Goal: Navigation & Orientation: Find specific page/section

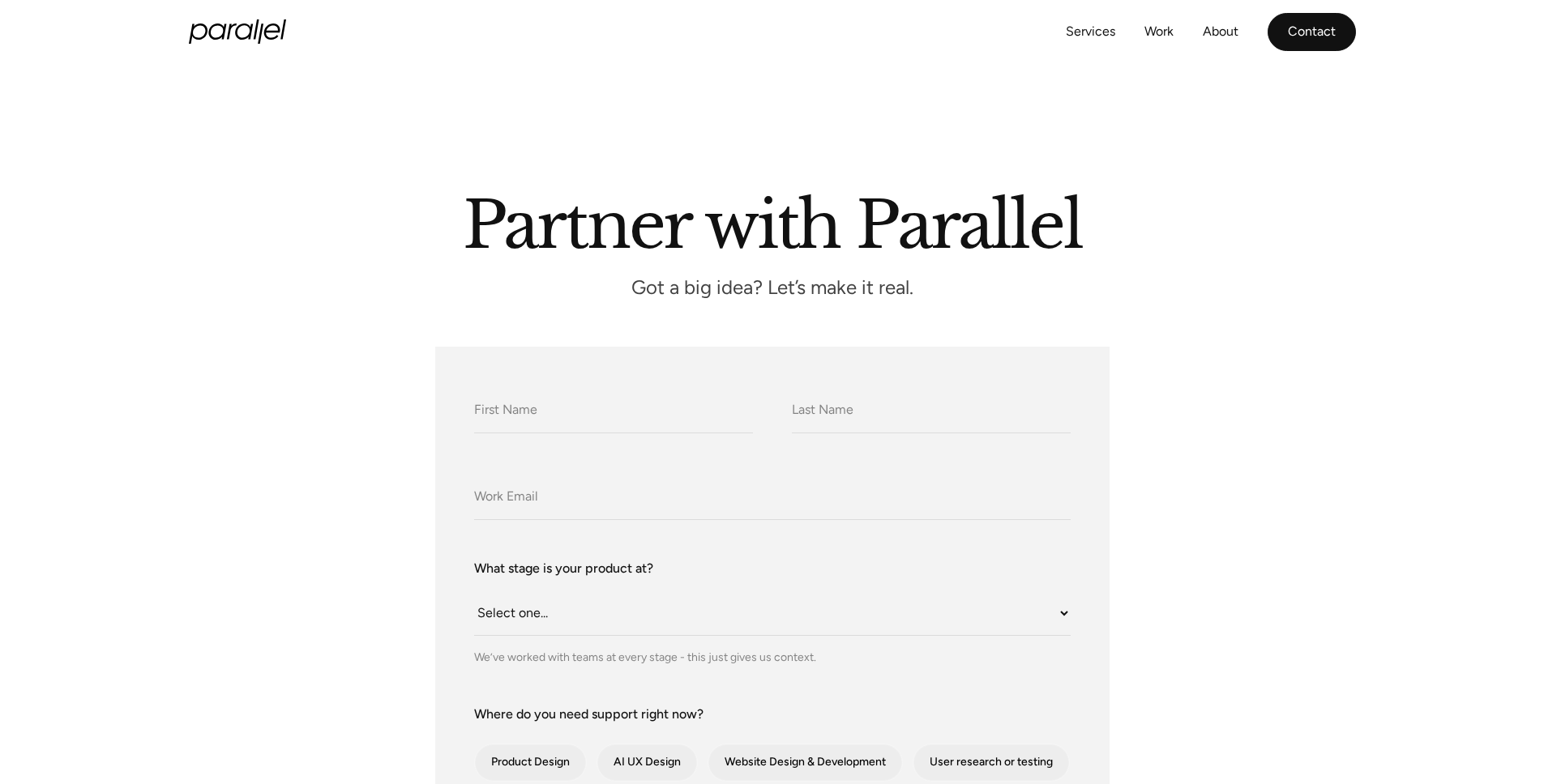
click at [1316, 37] on link "Contact" at bounding box center [1312, 33] width 88 height 38
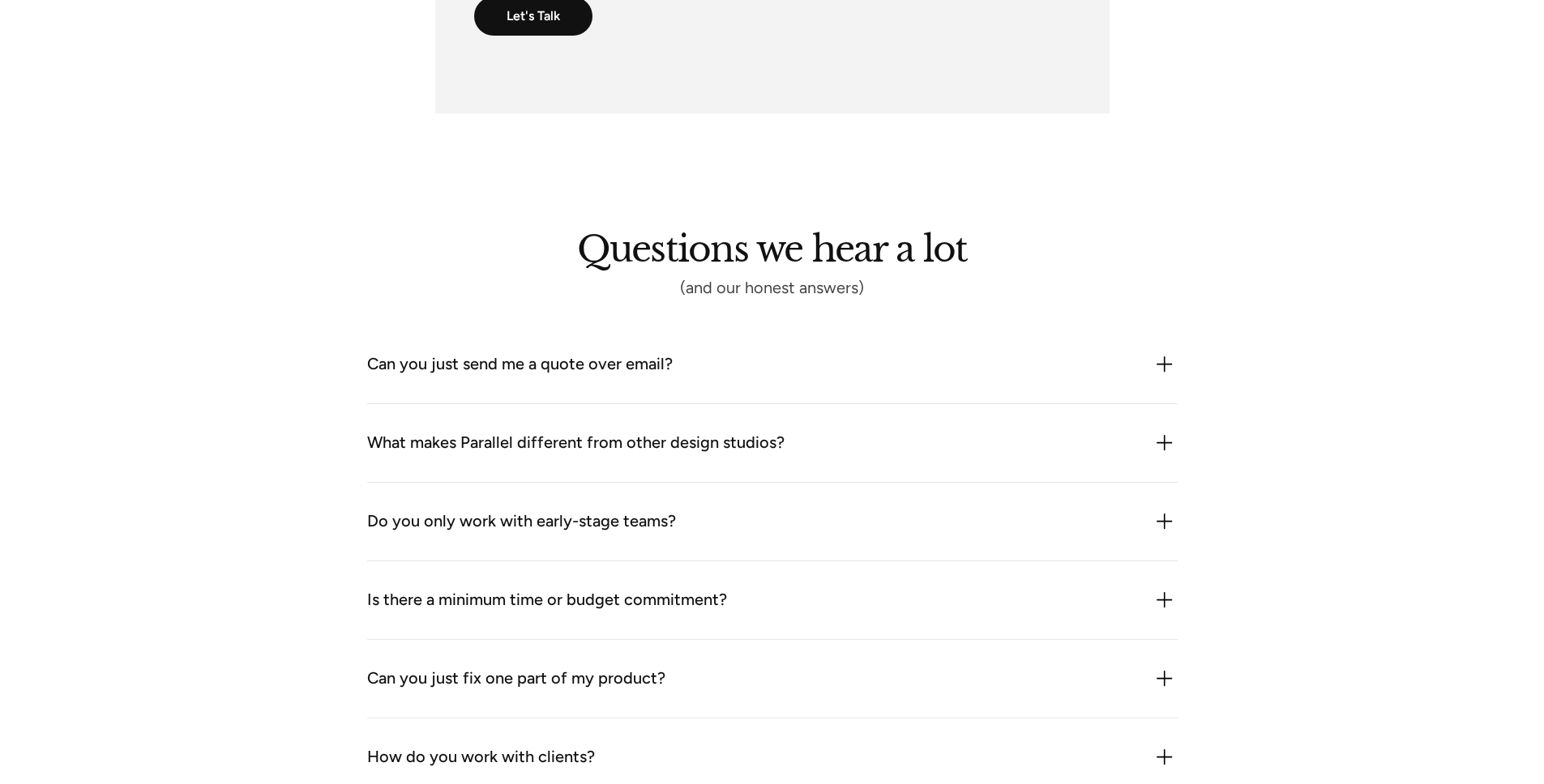
scroll to position [1265, 0]
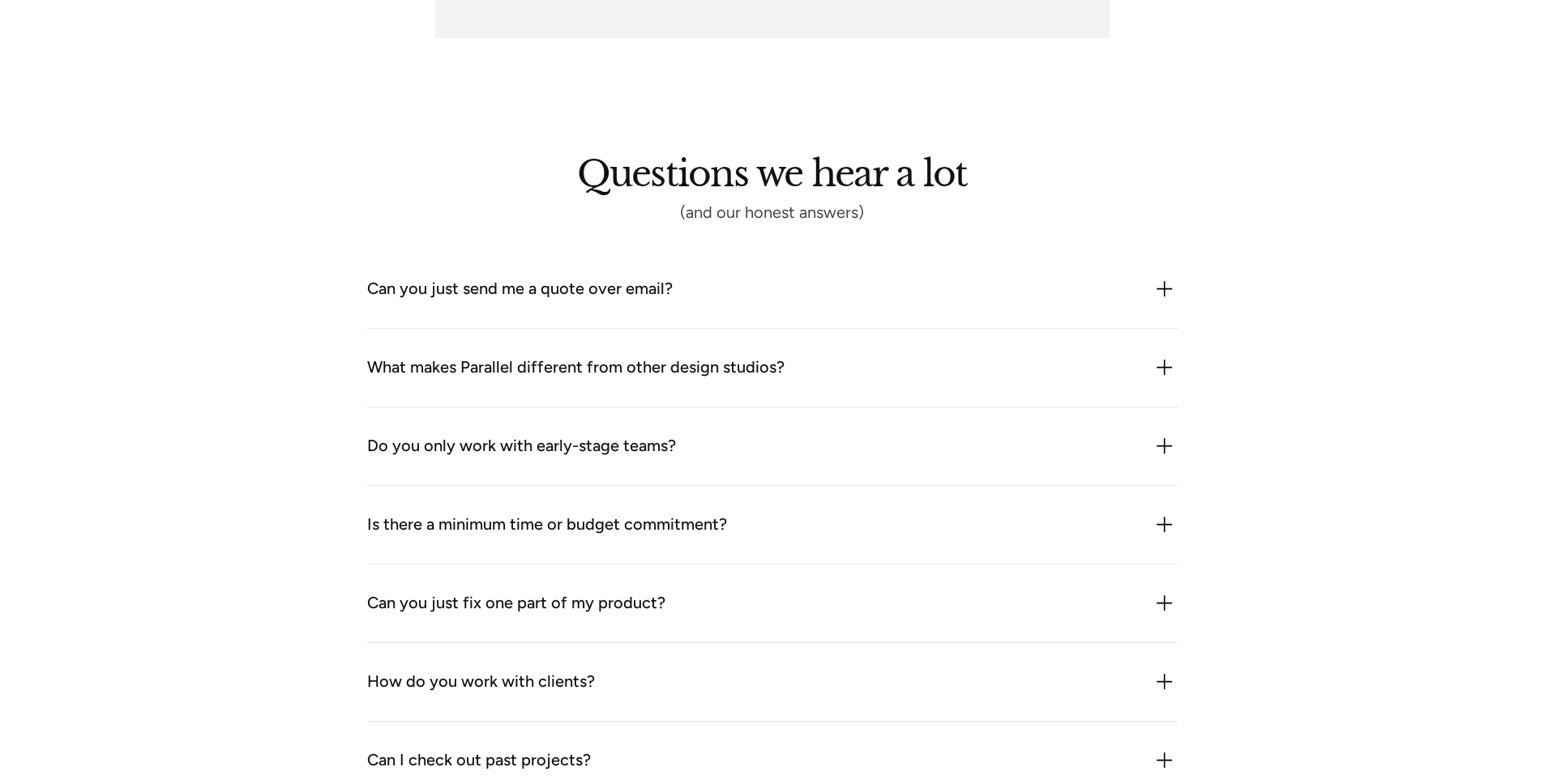
click at [523, 290] on div "Can you just send me a quote over email?" at bounding box center [519, 289] width 305 height 26
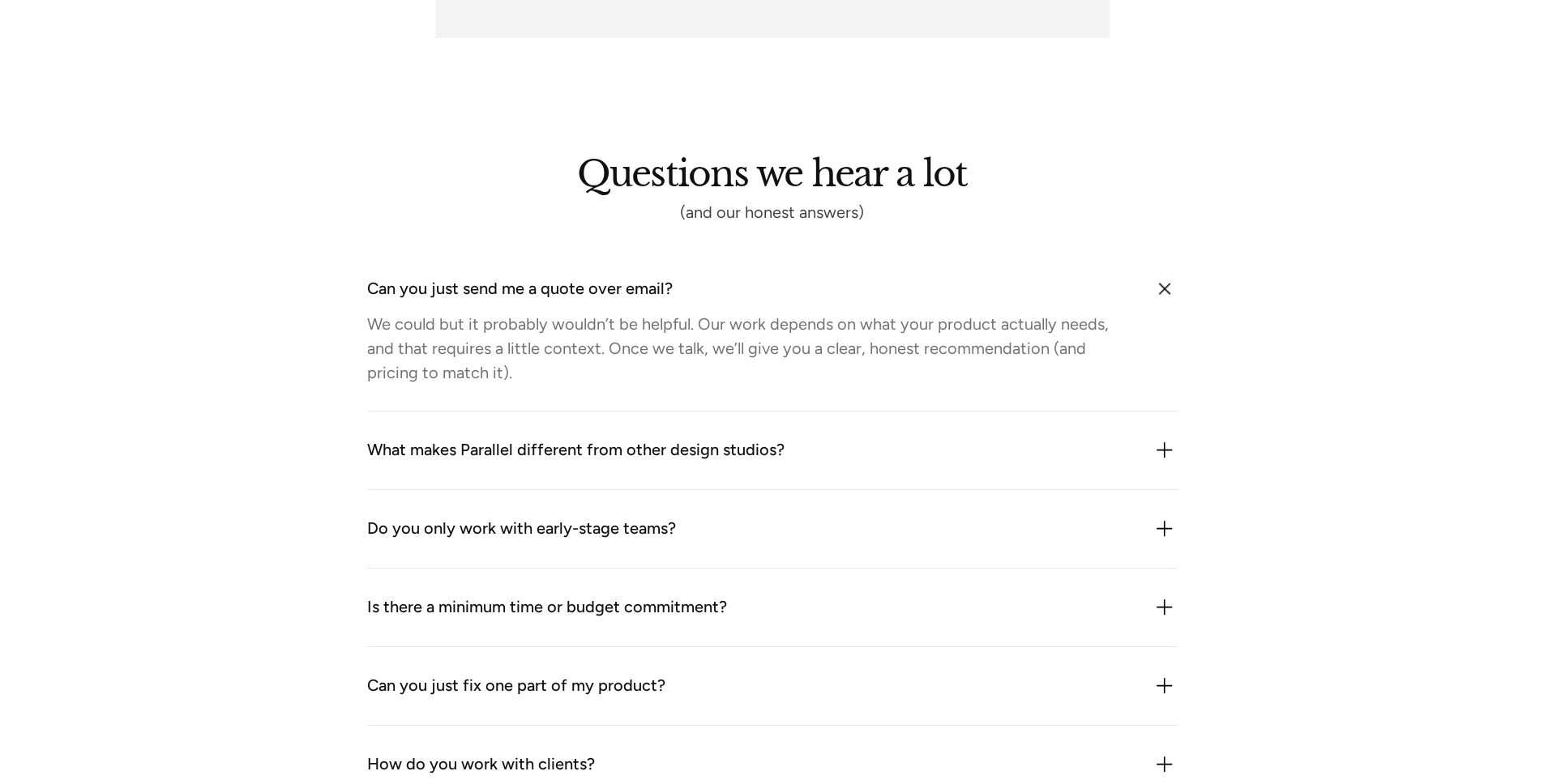
click at [523, 290] on div "Can you just send me a quote over email?" at bounding box center [519, 289] width 305 height 26
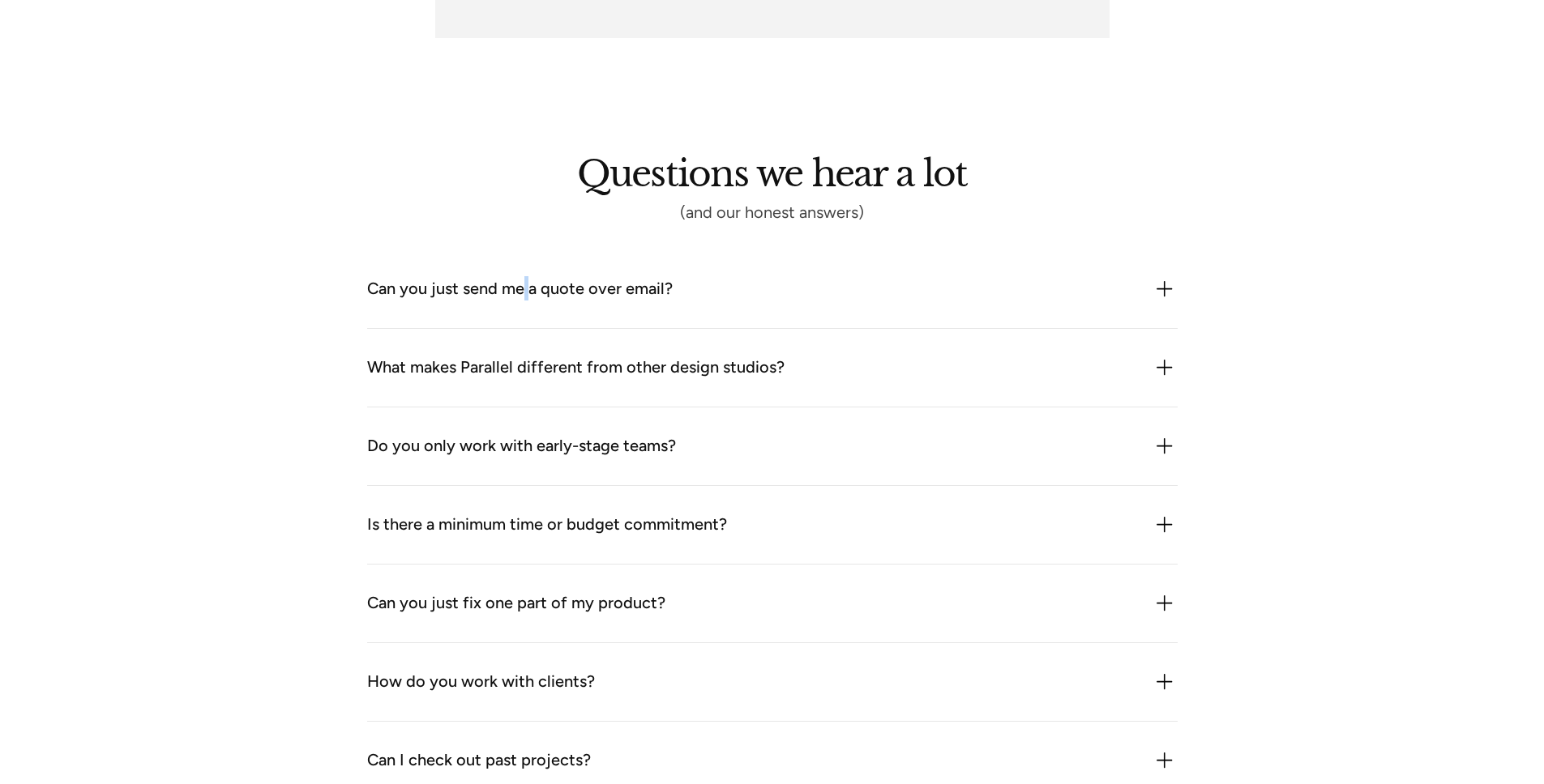
click at [523, 290] on div "Can you just send me a quote over email?" at bounding box center [519, 289] width 305 height 26
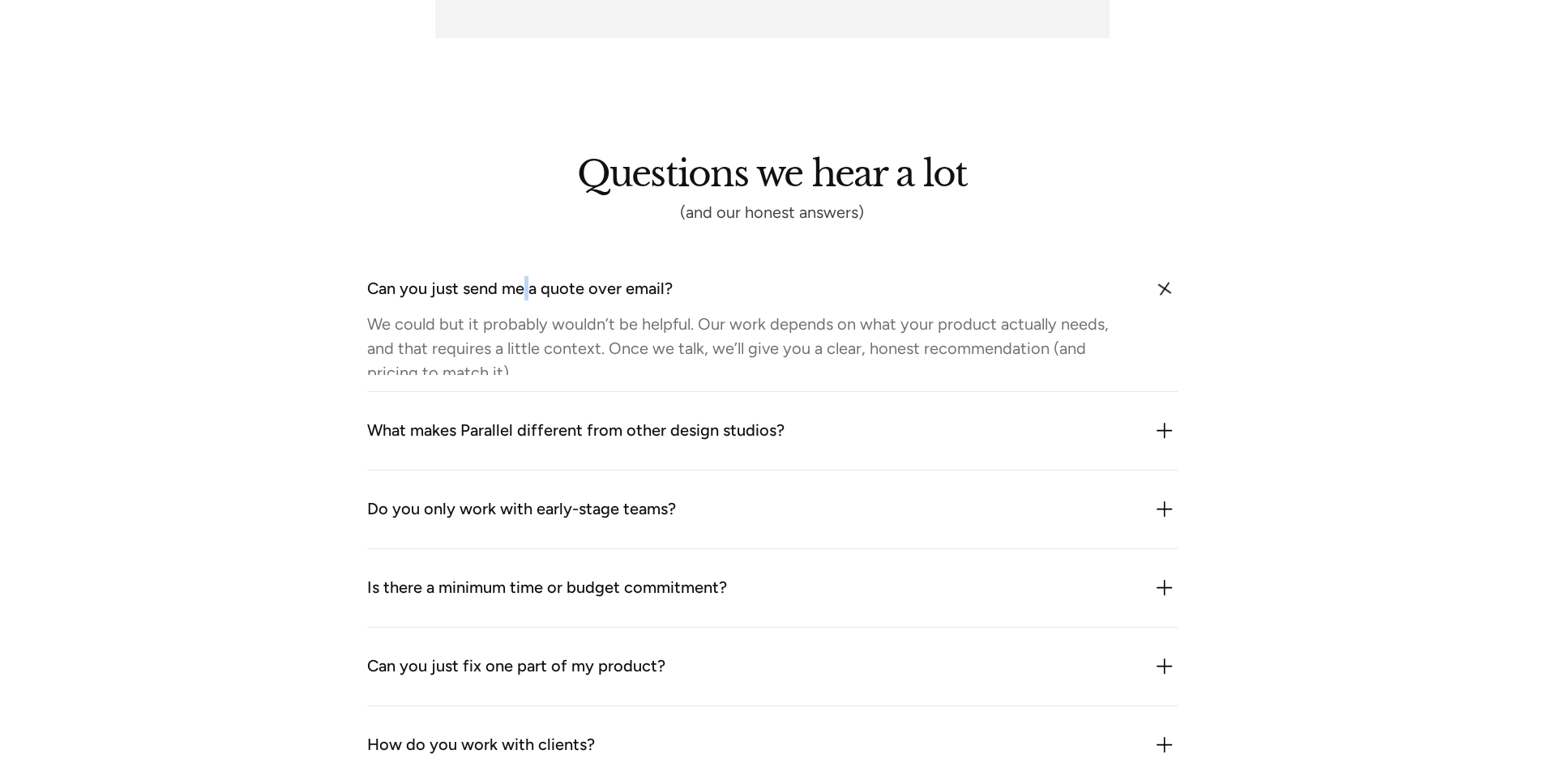
click at [523, 290] on div "Can you just send me a quote over email?" at bounding box center [519, 289] width 305 height 26
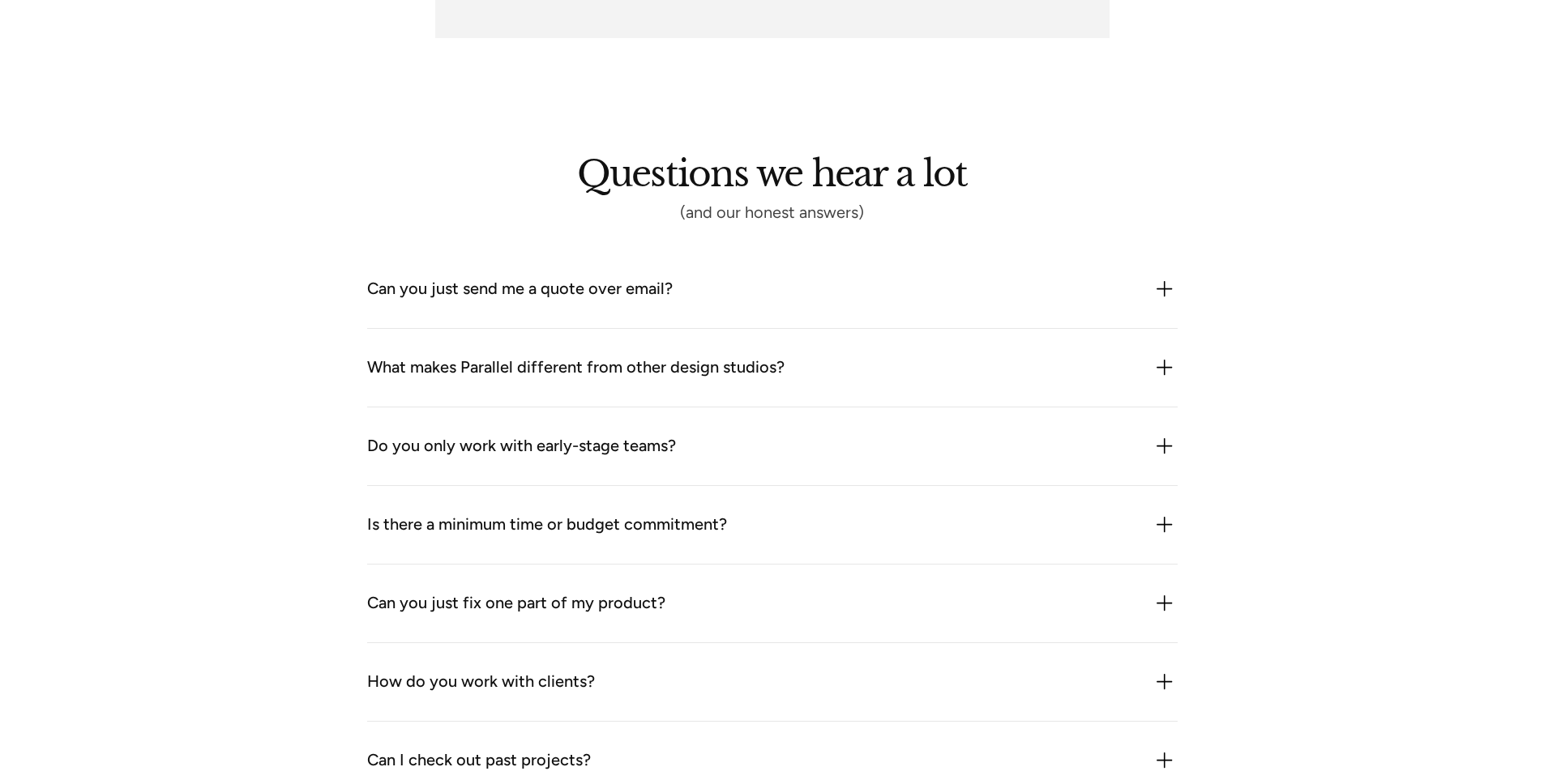
click at [562, 387] on div "What makes Parallel different from other design studios? We combine product thi…" at bounding box center [772, 368] width 810 height 79
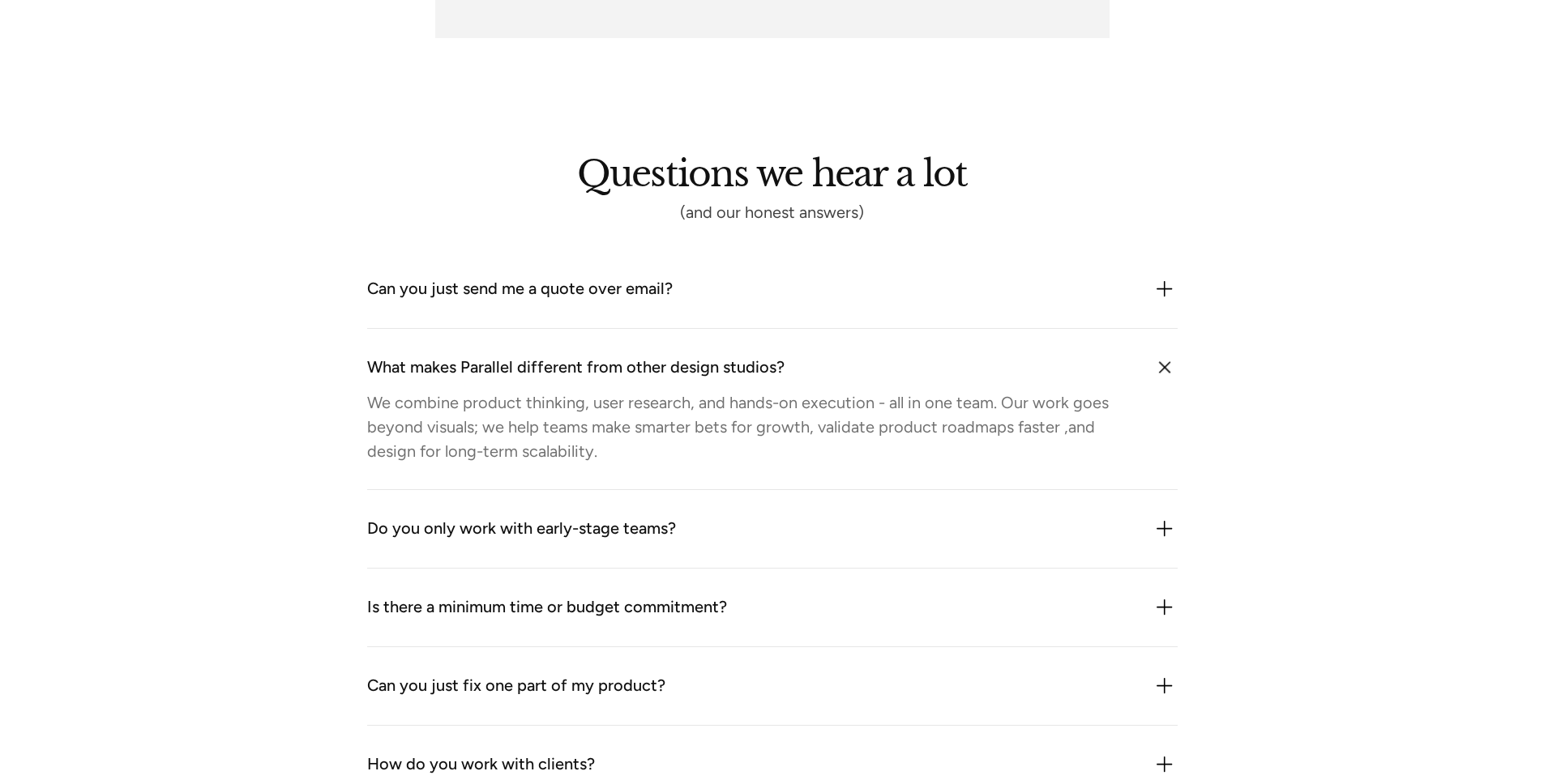
click at [562, 387] on div "What makes Parallel different from other design studios? We combine product thi…" at bounding box center [772, 410] width 810 height 161
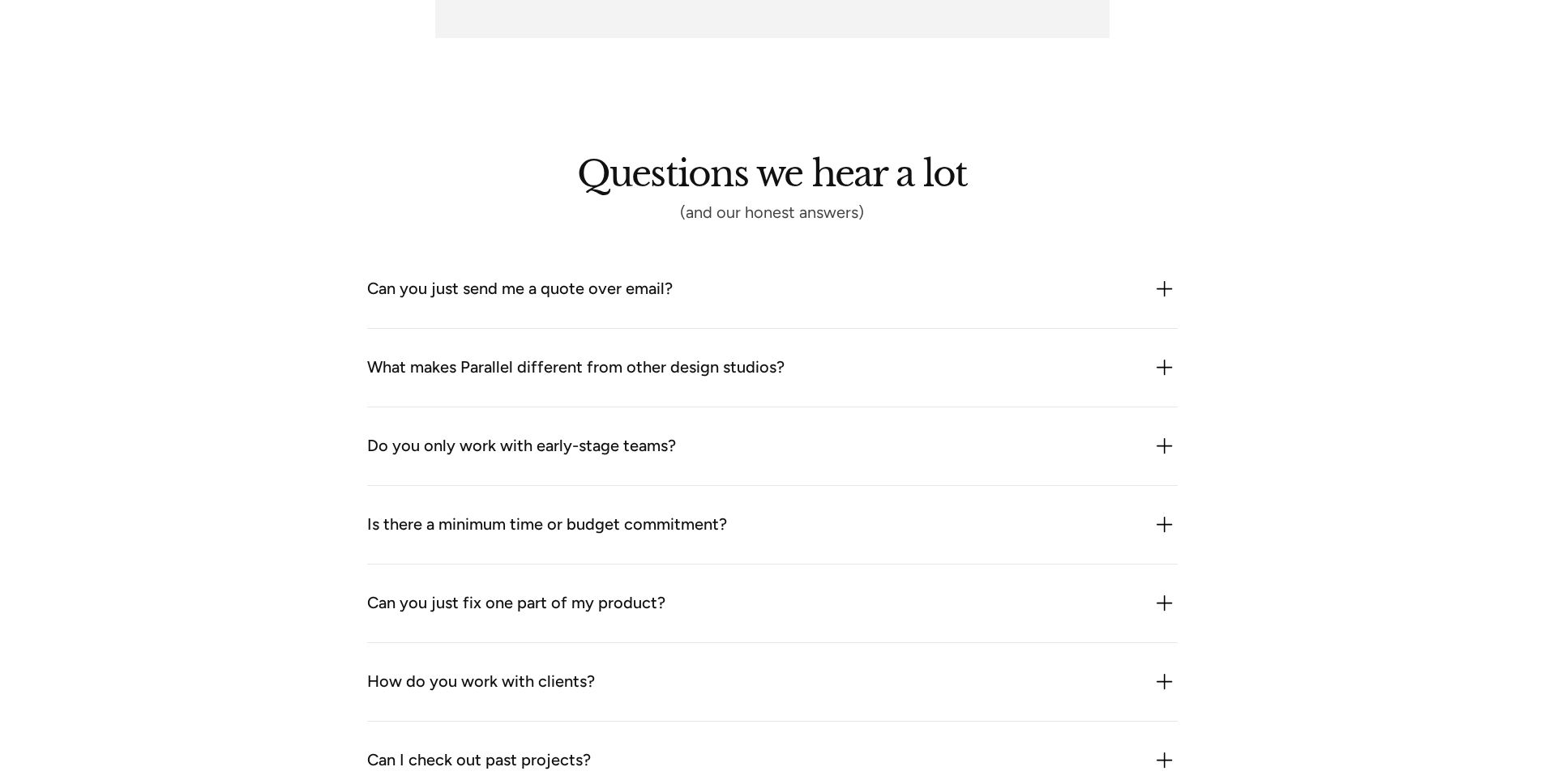
click at [443, 373] on div "What makes Parallel different from other design studios?" at bounding box center [575, 368] width 418 height 26
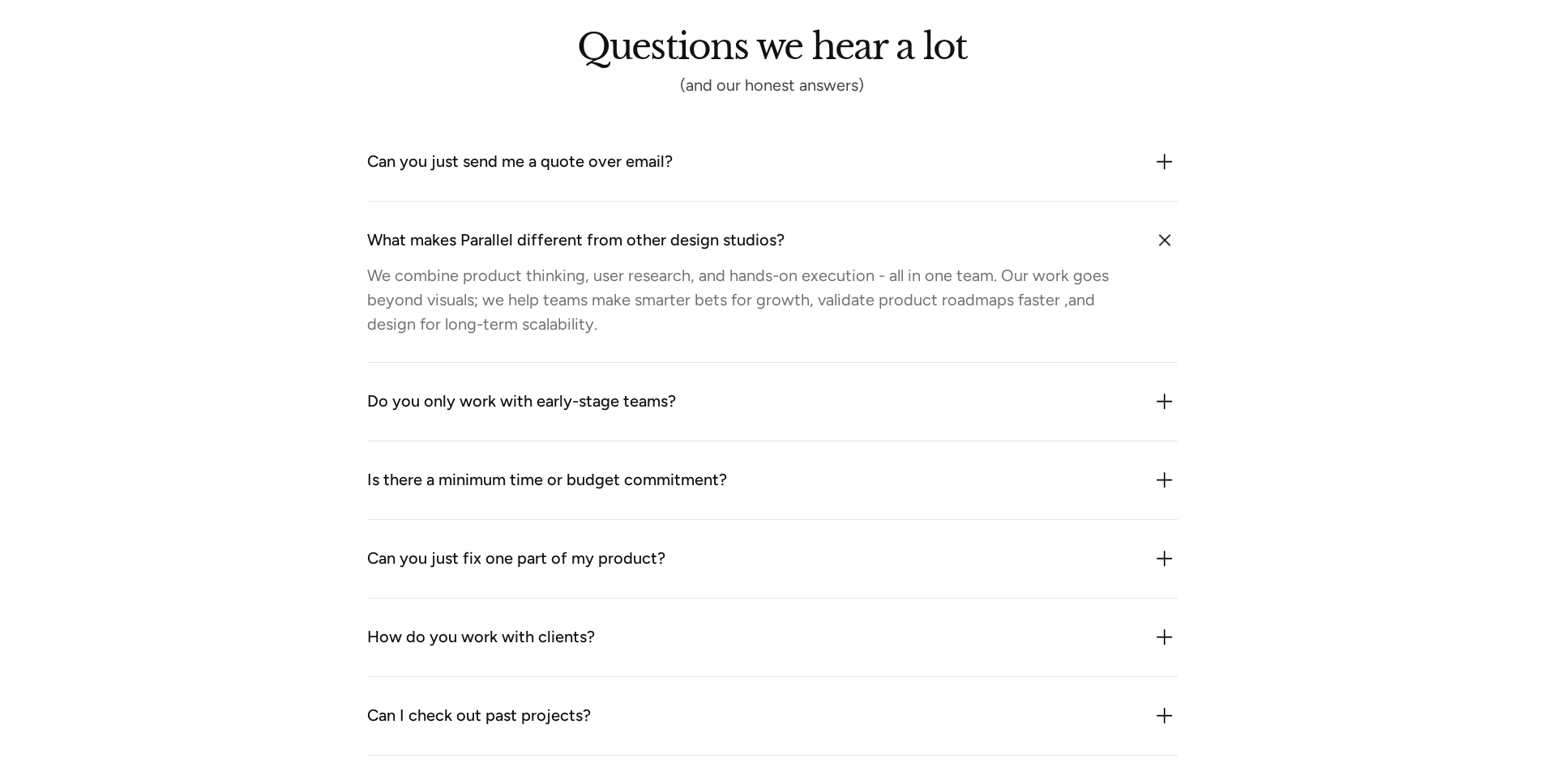
scroll to position [1382, 0]
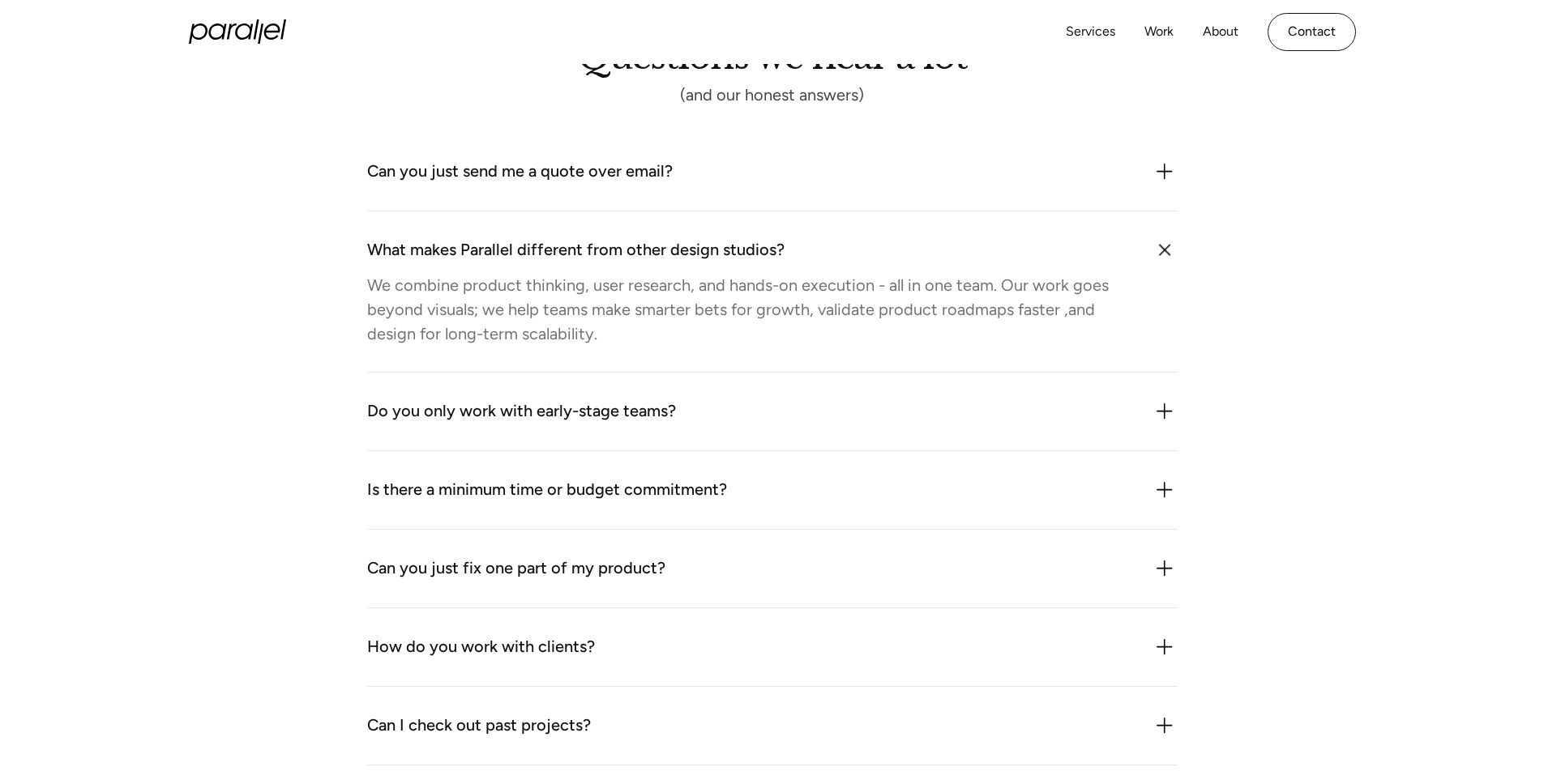
click at [1301, 440] on div "Questions we hear a lot (and our honest answers) Can you just send me a quote o…" at bounding box center [772, 483] width 1102 height 878
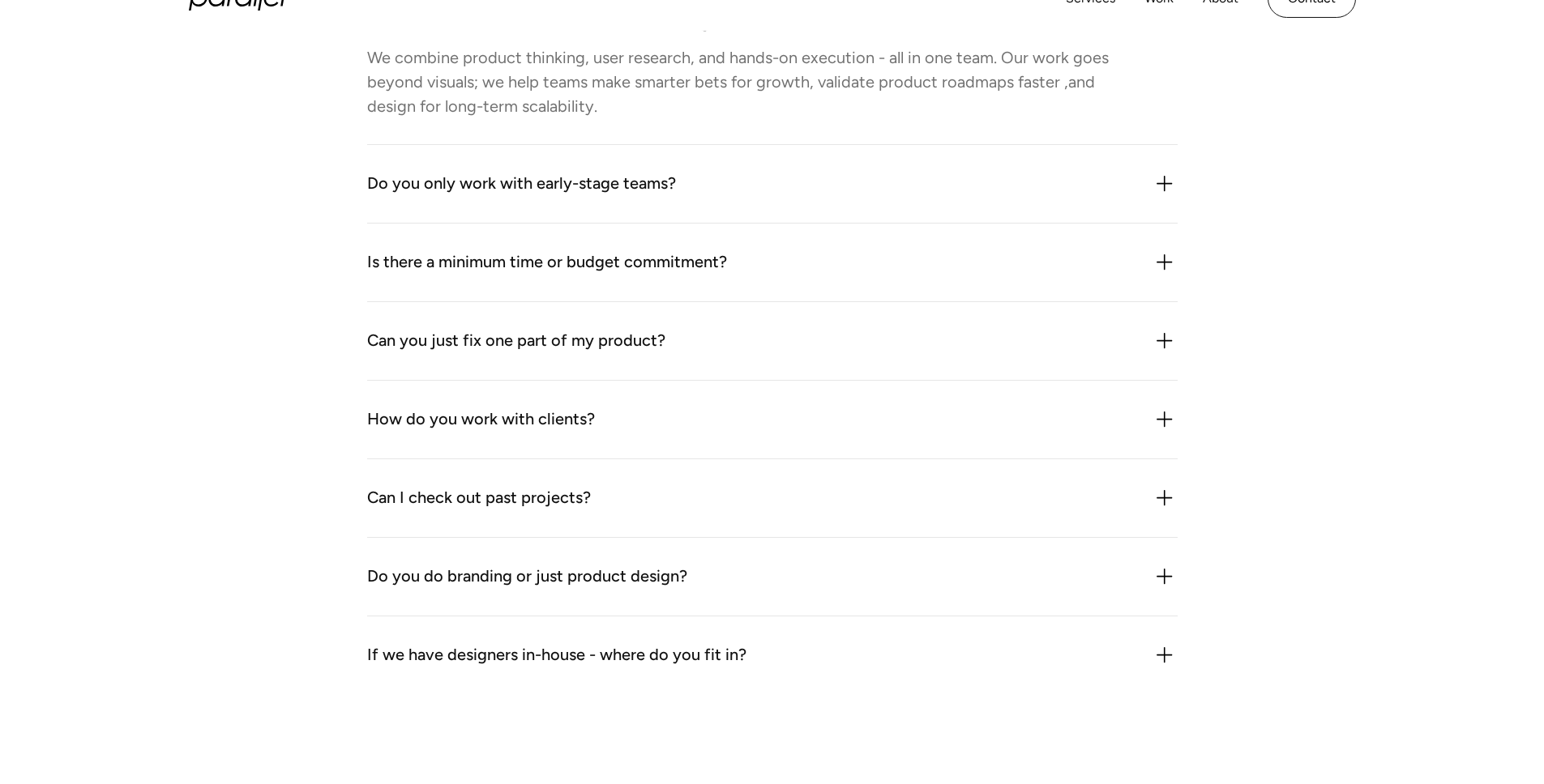
scroll to position [0, 0]
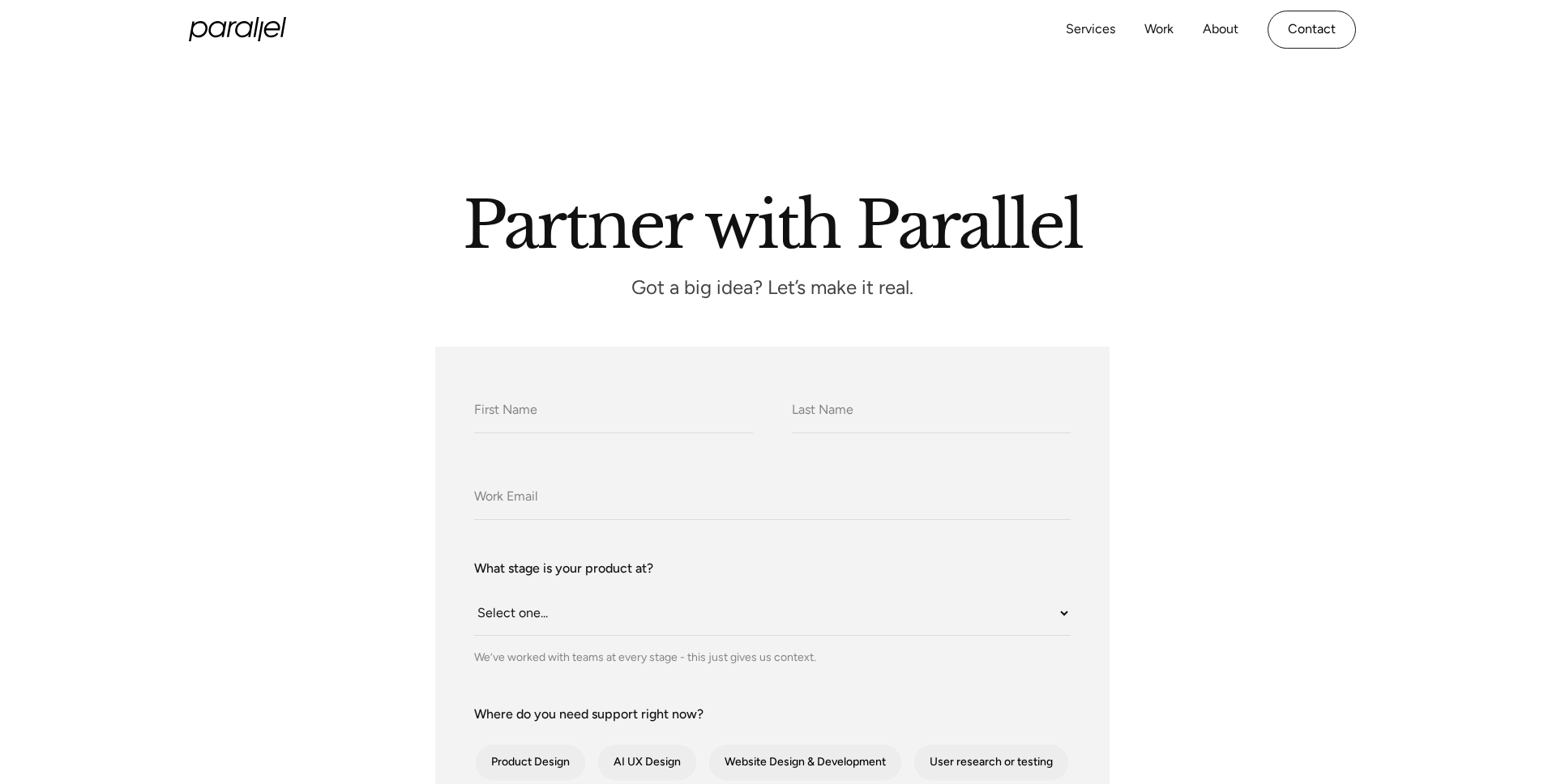
click at [1116, 23] on div "Services Work About Careers Contact" at bounding box center [1211, 30] width 290 height 38
click at [278, 31] on icon "home" at bounding box center [271, 31] width 16 height 16
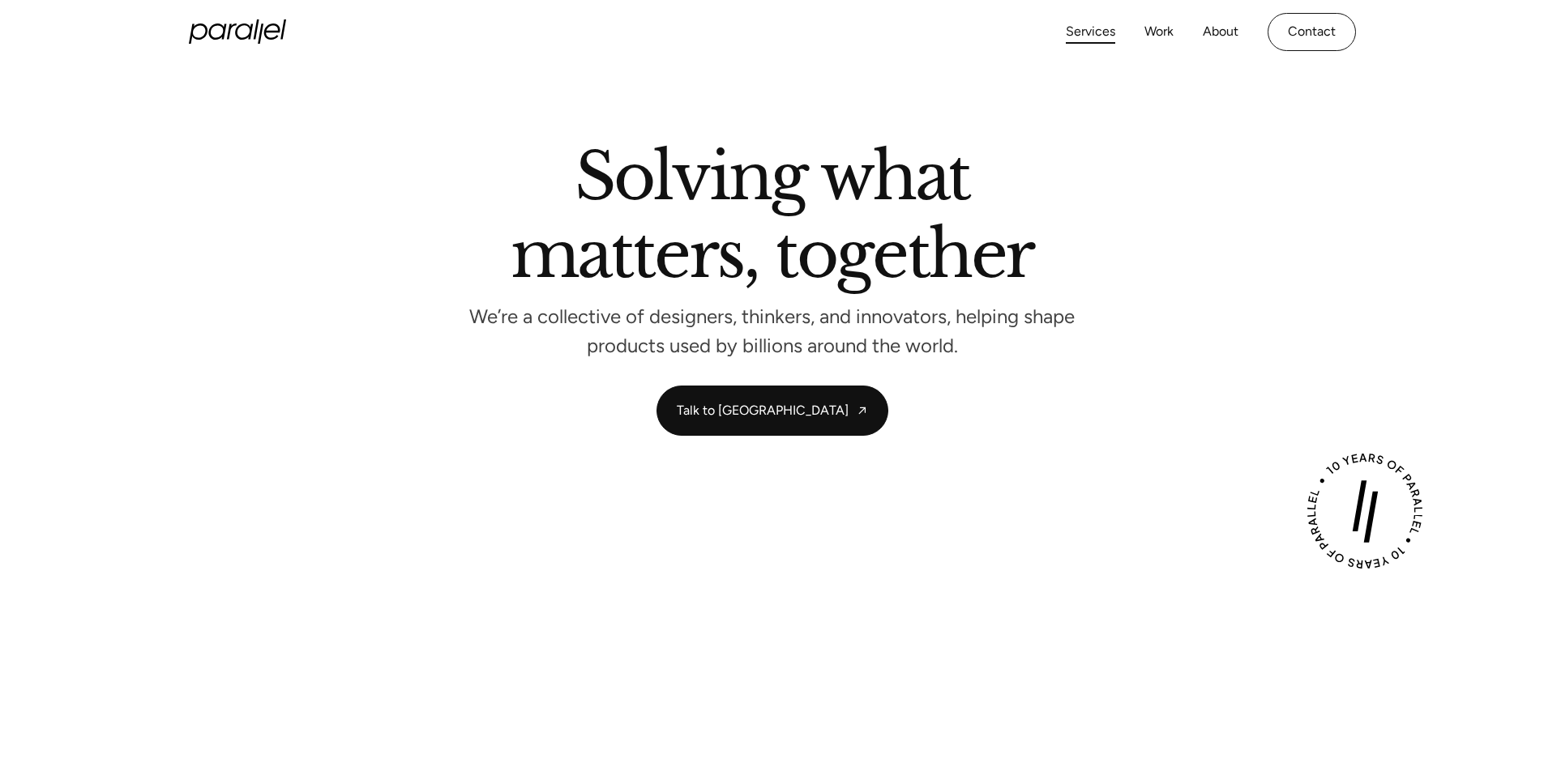
click at [1075, 35] on link "Services" at bounding box center [1090, 32] width 49 height 23
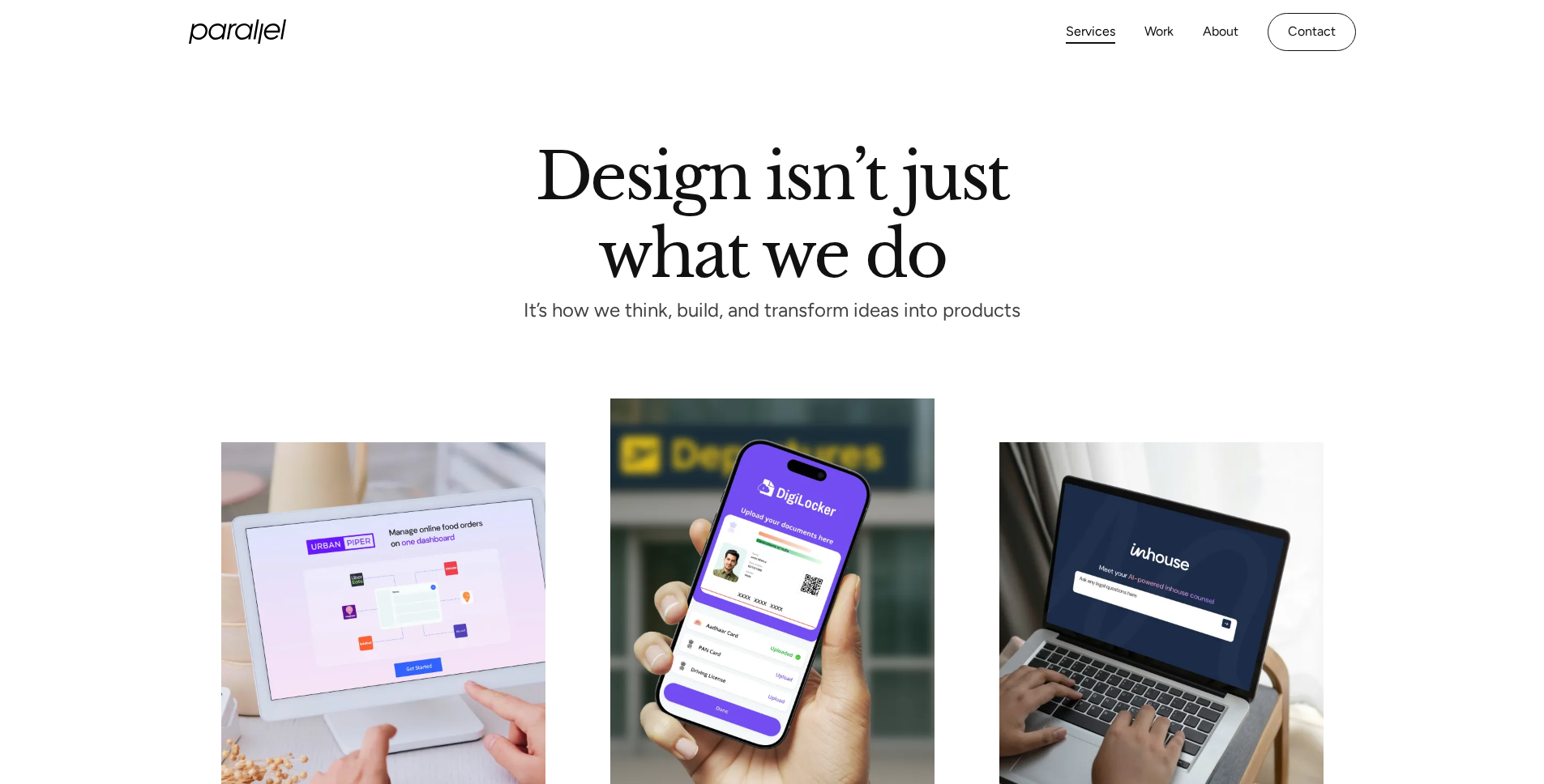
click at [1187, 33] on div "Services Work About Careers Contact" at bounding box center [1211, 33] width 290 height 38
click at [1214, 33] on link "About" at bounding box center [1220, 32] width 36 height 23
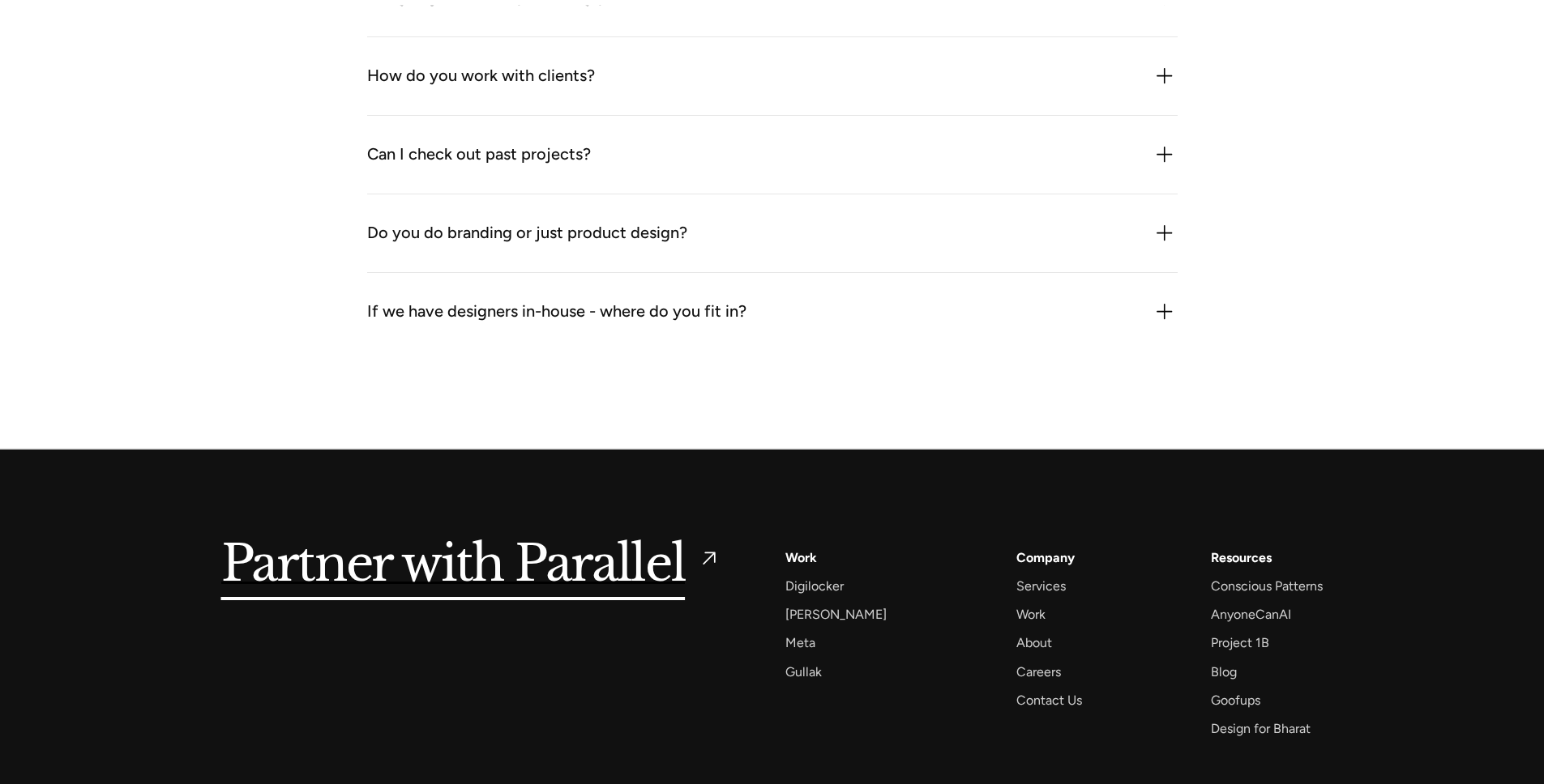
scroll to position [1993, 0]
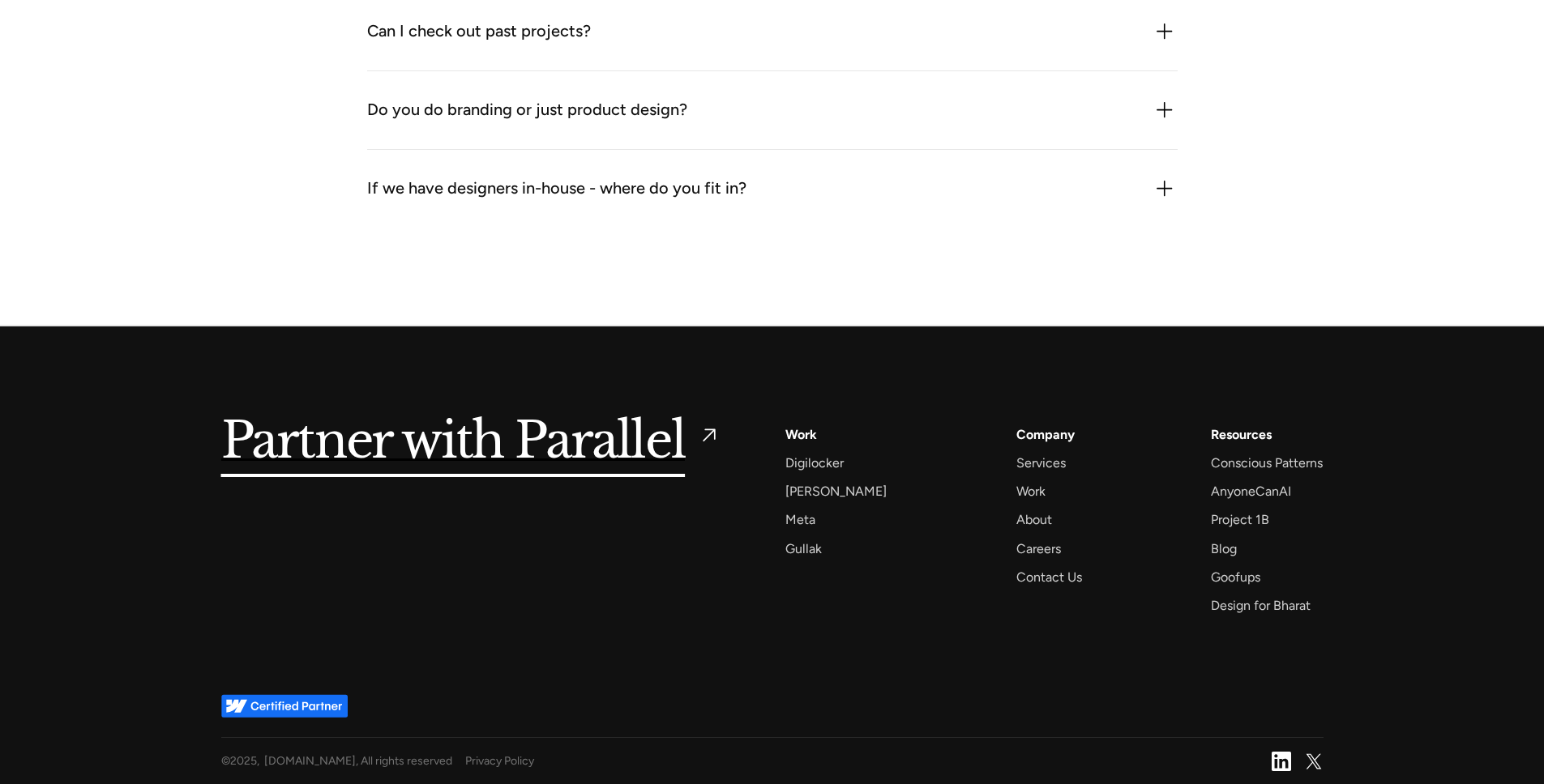
click at [1316, 762] on img at bounding box center [1314, 761] width 19 height 19
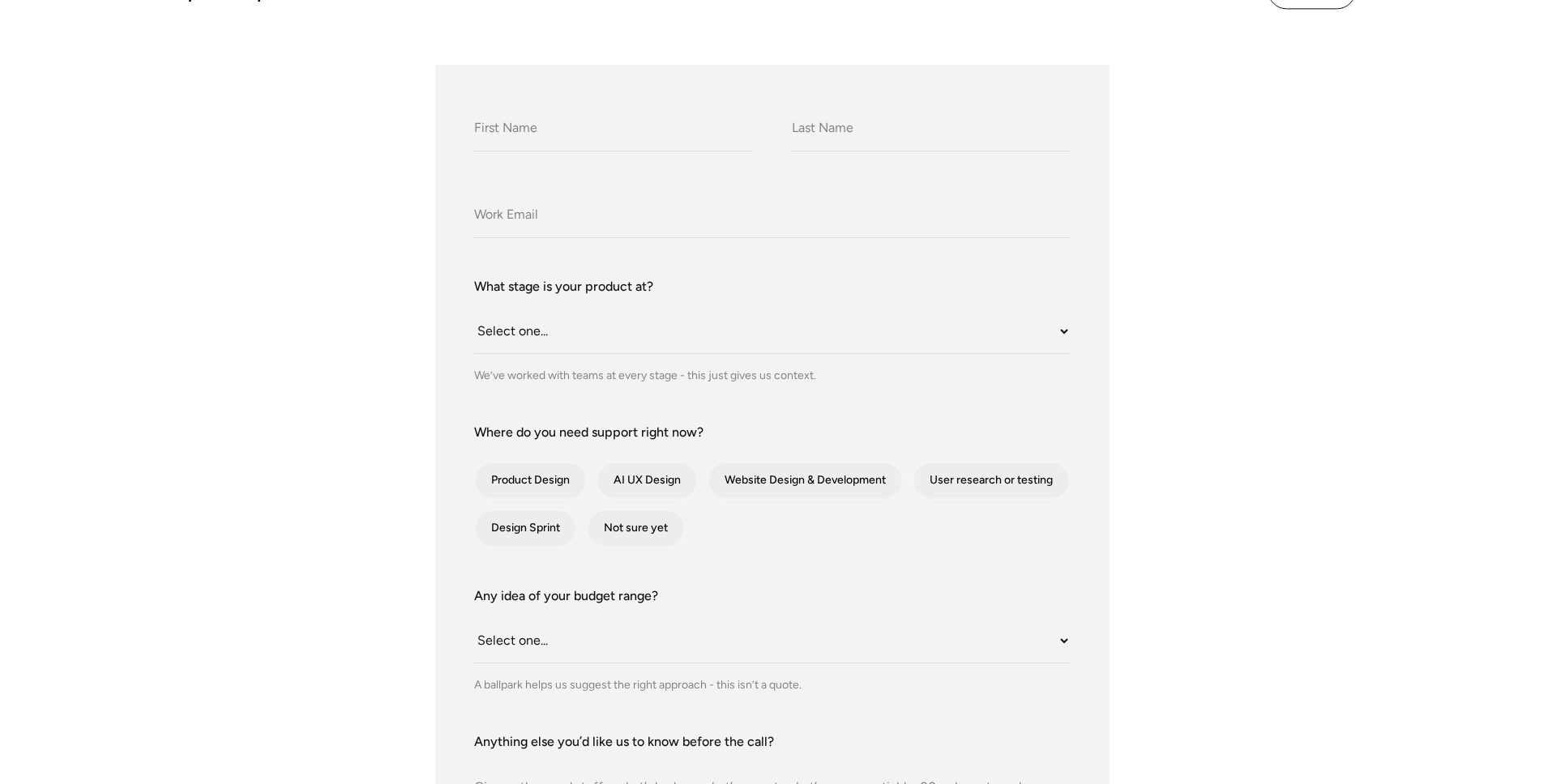
scroll to position [0, 0]
